Goal: Information Seeking & Learning: Learn about a topic

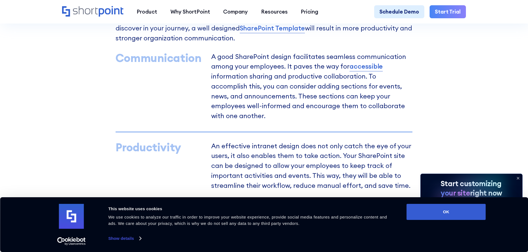
scroll to position [499, 0]
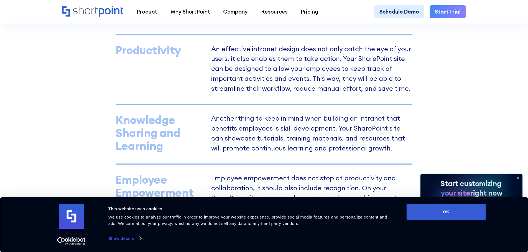
click at [519, 176] on icon at bounding box center [517, 178] width 9 height 9
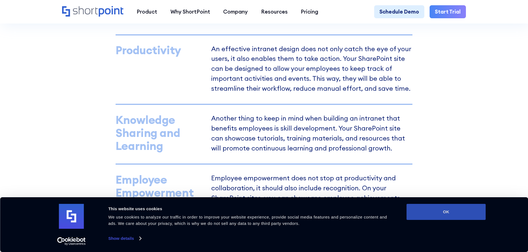
click at [455, 211] on button "OK" at bounding box center [445, 212] width 79 height 16
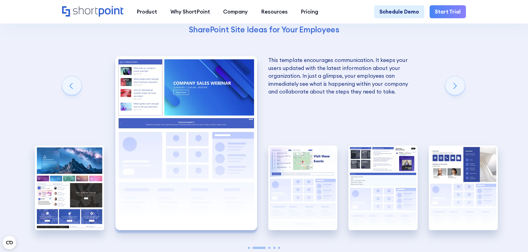
scroll to position [1136, 0]
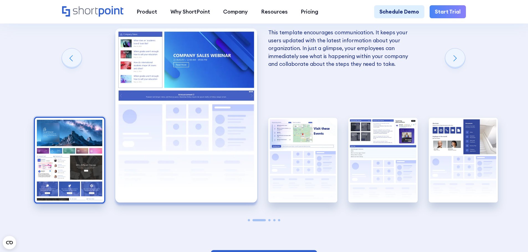
click at [74, 152] on img "1 / 5" at bounding box center [69, 160] width 69 height 85
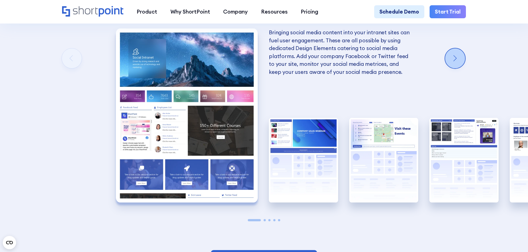
click at [458, 63] on div "Next slide" at bounding box center [455, 58] width 20 height 20
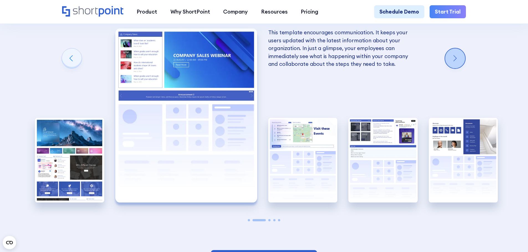
click at [458, 63] on div "Next slide" at bounding box center [455, 58] width 20 height 20
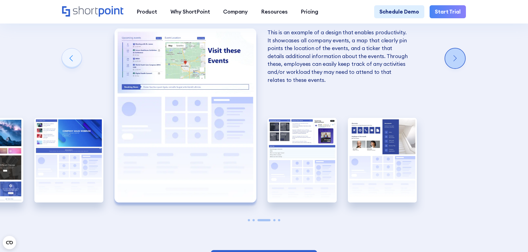
click at [458, 63] on div "Next slide" at bounding box center [455, 58] width 20 height 20
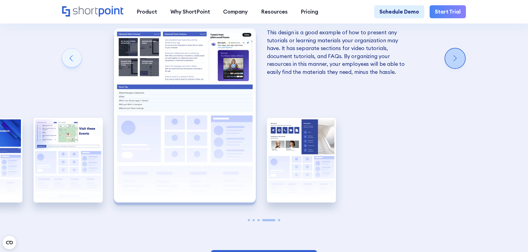
click at [458, 63] on div "Next slide" at bounding box center [455, 58] width 20 height 20
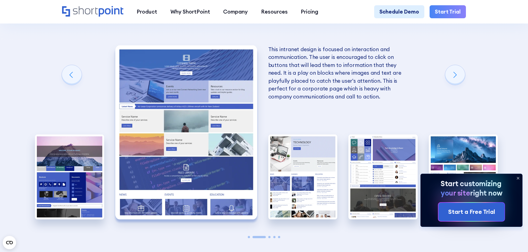
scroll to position [1302, 0]
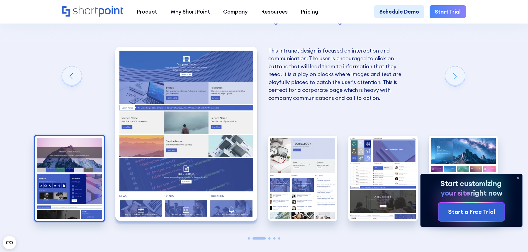
click at [63, 158] on img "1 / 5" at bounding box center [69, 178] width 69 height 85
